Goal: Task Accomplishment & Management: Manage account settings

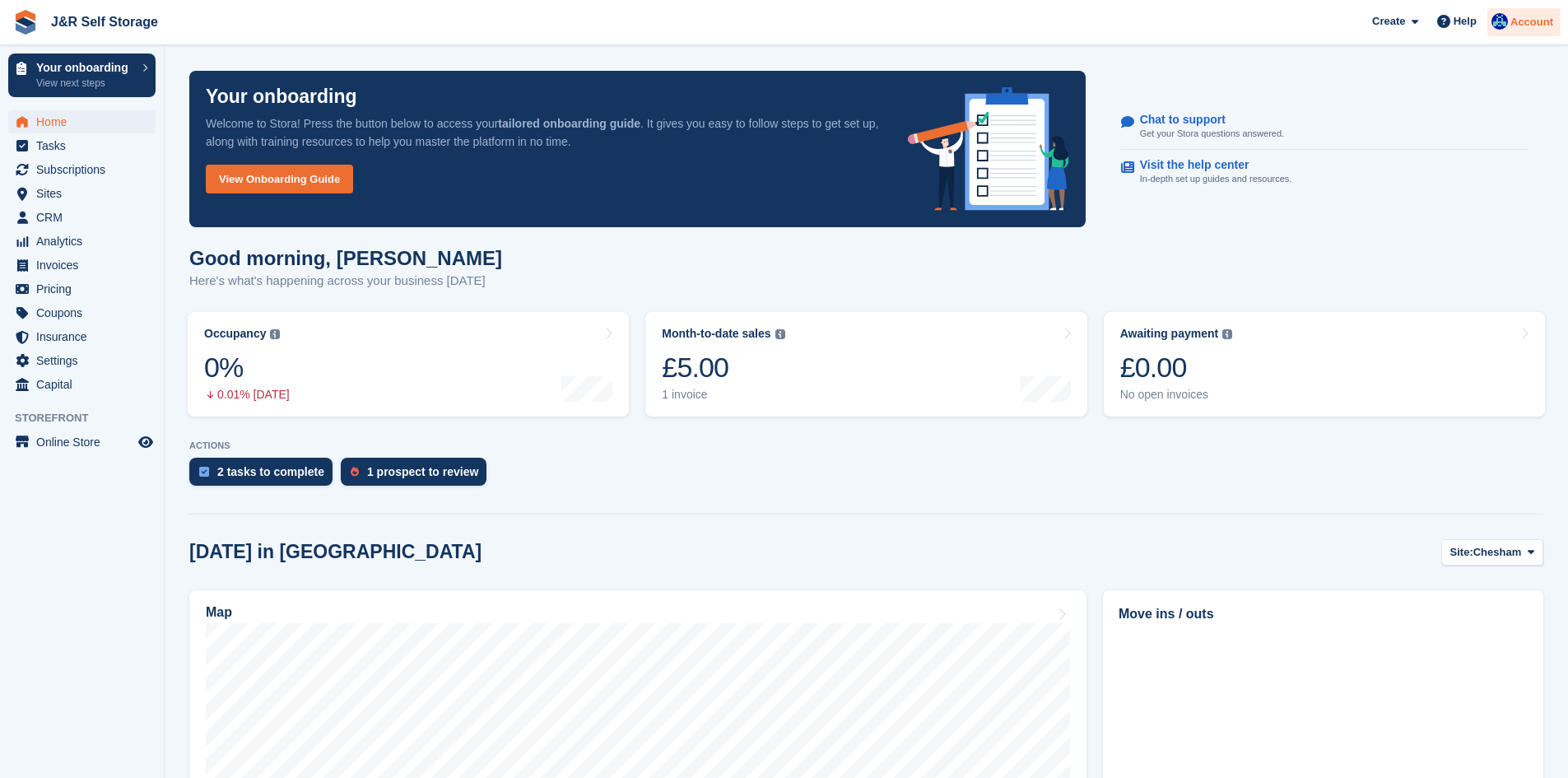
click at [1507, 24] on img at bounding box center [1500, 22] width 17 height 17
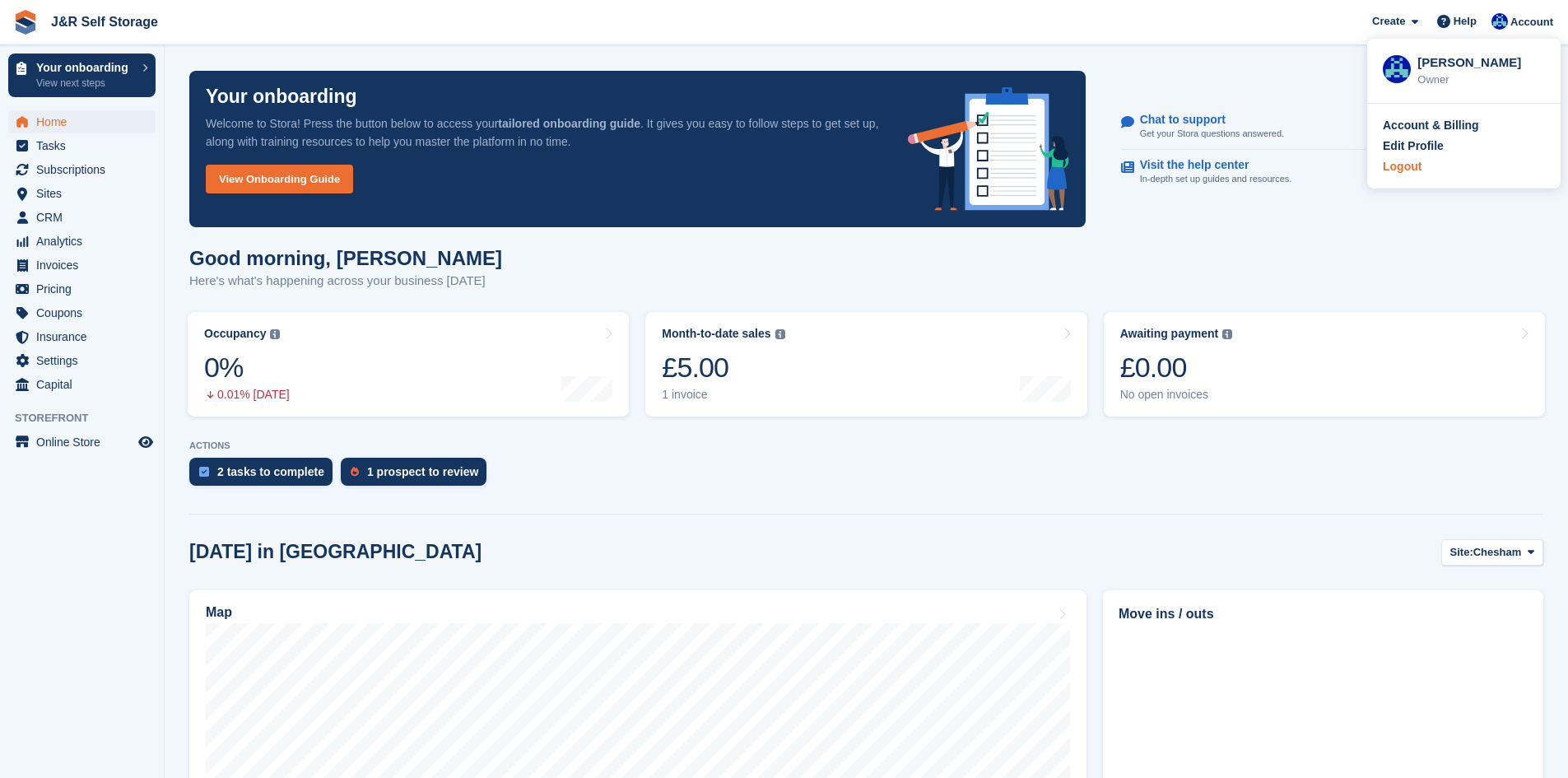
click at [1423, 168] on div "Logout" at bounding box center [1463, 166] width 162 height 18
